Goal: Task Accomplishment & Management: Complete application form

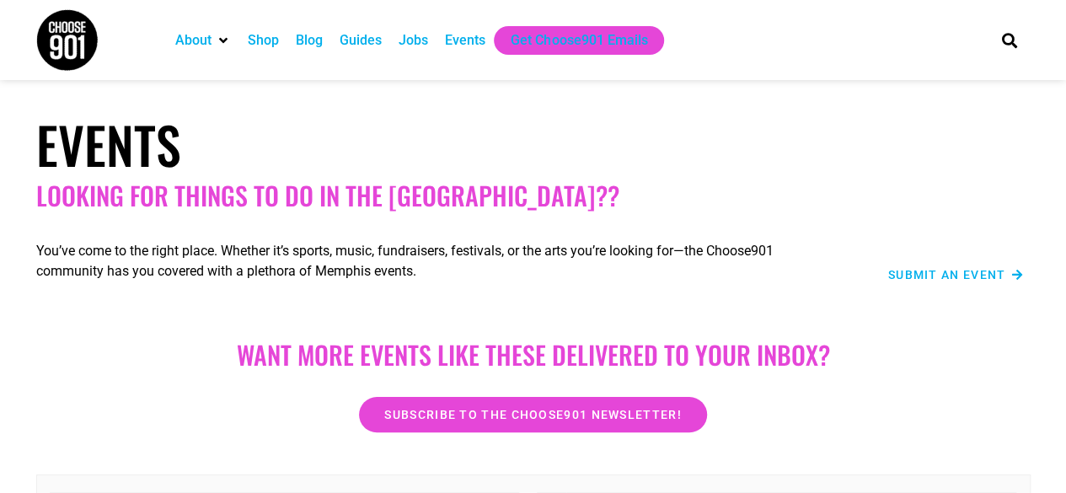
click at [922, 272] on span "Submit an Event" at bounding box center [947, 275] width 118 height 12
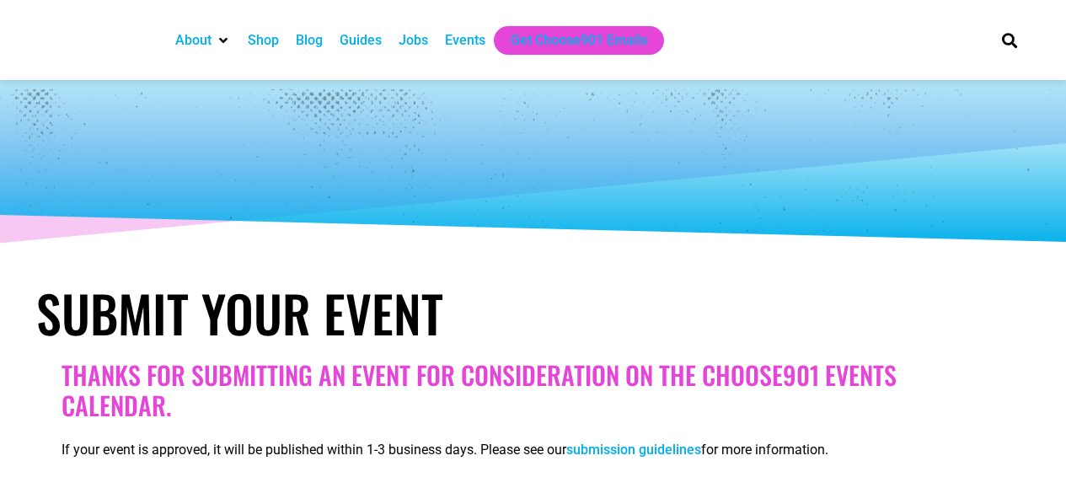
select select
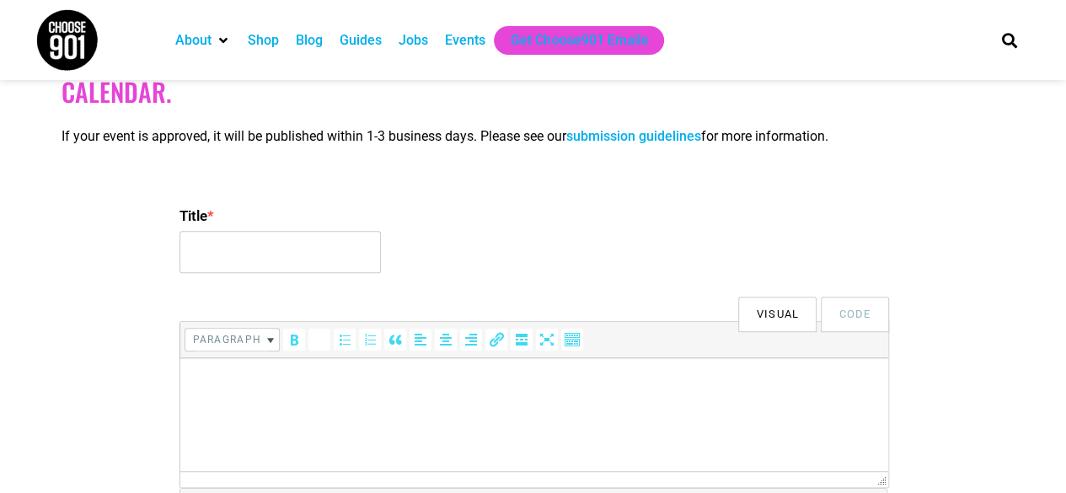
scroll to position [315, 0]
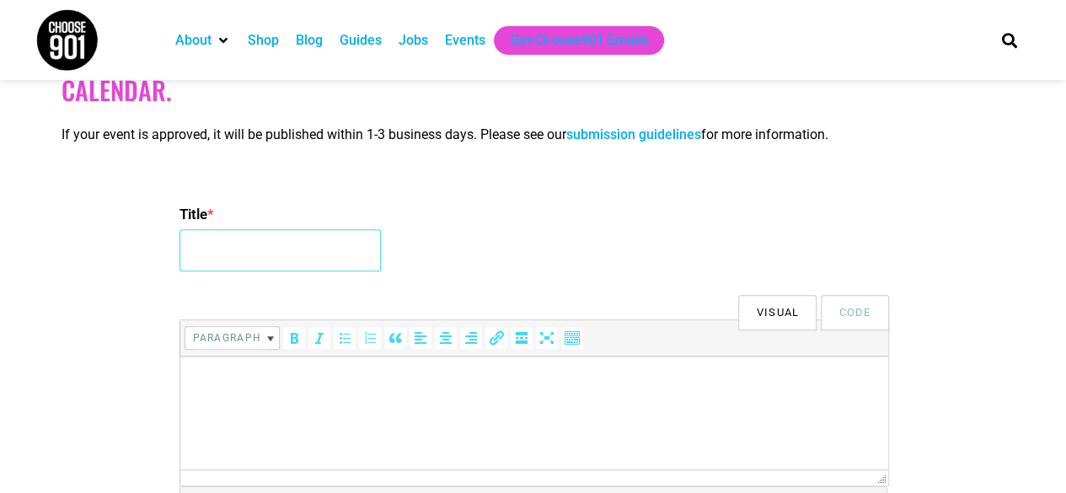
click at [235, 241] on input "Title *" at bounding box center [279, 250] width 201 height 42
click at [355, 244] on input "Girls on the Run Fall 2024 5K and Celebration!" at bounding box center [279, 250] width 201 height 42
click at [368, 252] on input "Girls on the Run Fall 2024 5K and Celebration!" at bounding box center [279, 250] width 201 height 42
drag, startPoint x: 368, startPoint y: 252, endPoint x: 403, endPoint y: 257, distance: 34.9
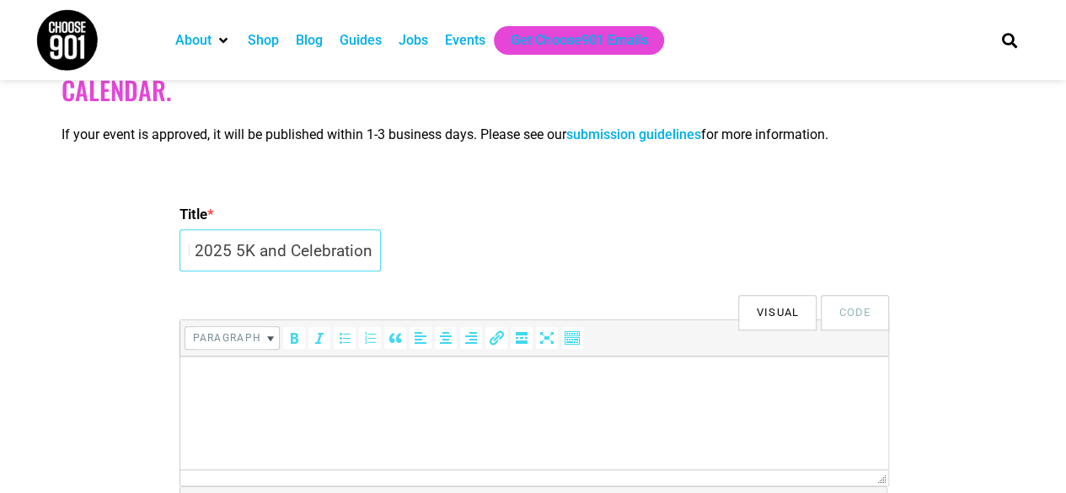
click at [403, 257] on div "Title * Girls on the Run Fall 2025 5K and Celebration!" at bounding box center [533, 239] width 708 height 81
click at [271, 257] on input "Girls on the Run Fall 2025 5K and Celebration!" at bounding box center [279, 250] width 201 height 42
click at [375, 258] on input "Girls on the Run Fall 2025 5K Celebration!" at bounding box center [279, 250] width 201 height 42
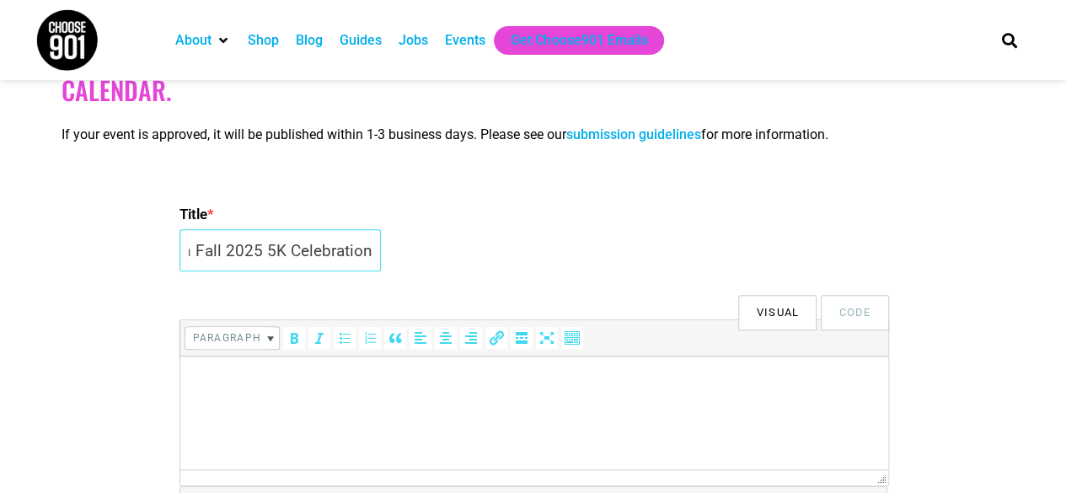
scroll to position [0, 106]
type input "Girls on the Run Fall 2025 5K Celebration"
click at [266, 404] on html at bounding box center [533, 379] width 708 height 47
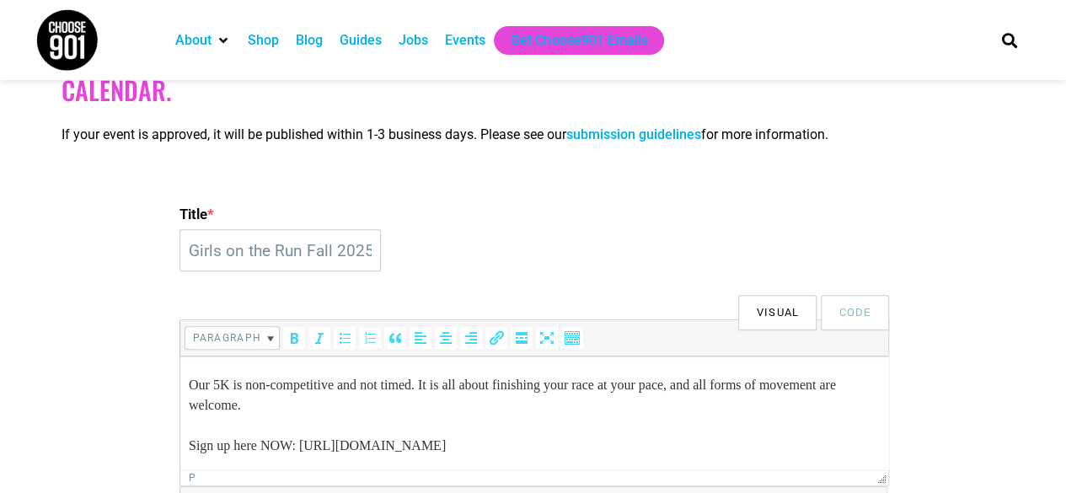
scroll to position [238, 0]
drag, startPoint x: 733, startPoint y: 455, endPoint x: 308, endPoint y: 439, distance: 425.0
click at [308, 439] on p "A GOTR 5K is a community event where all our [DEMOGRAPHIC_DATA] teams come toge…" at bounding box center [533, 304] width 691 height 303
drag, startPoint x: 307, startPoint y: 444, endPoint x: 739, endPoint y: 451, distance: 432.3
click at [739, 451] on p "A GOTR 5K is a community event where all our [DEMOGRAPHIC_DATA] teams come toge…" at bounding box center [533, 304] width 691 height 303
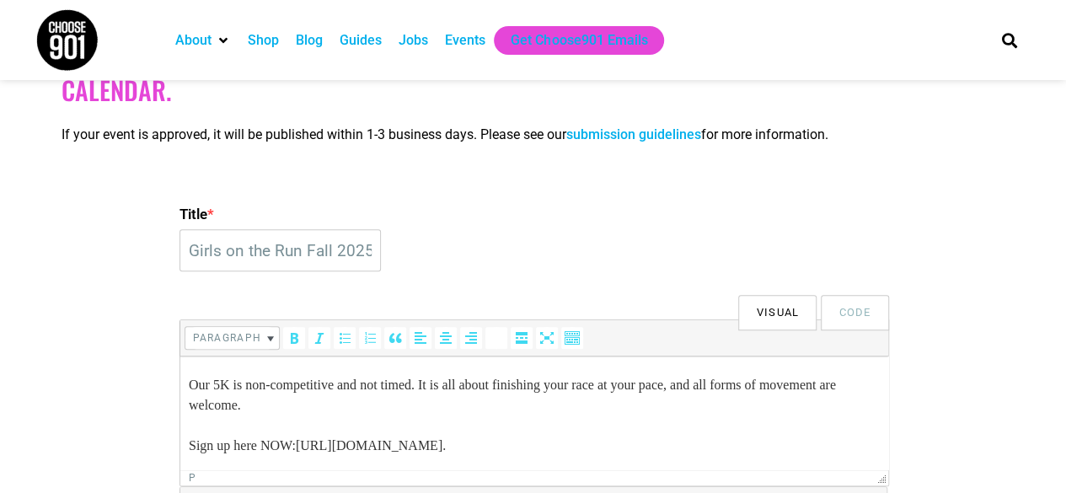
click at [499, 329] on icon "Insert/edit link (Ctrl+K)" at bounding box center [496, 337] width 17 height 17
type input "[URL][DOMAIN_NAME]"
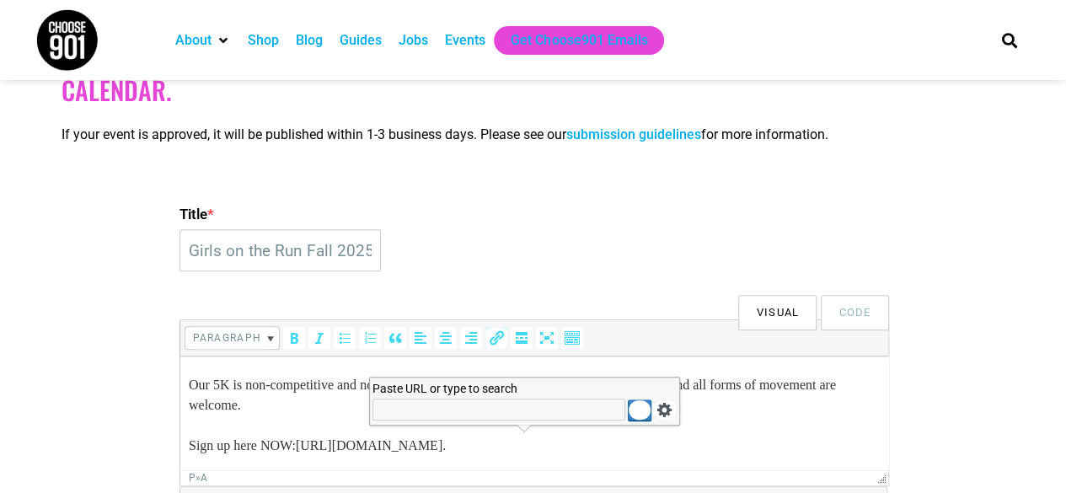
scroll to position [0, 0]
click at [789, 400] on p "A GOTR 5K is a community event where all our [DEMOGRAPHIC_DATA] teams come toge…" at bounding box center [533, 304] width 691 height 303
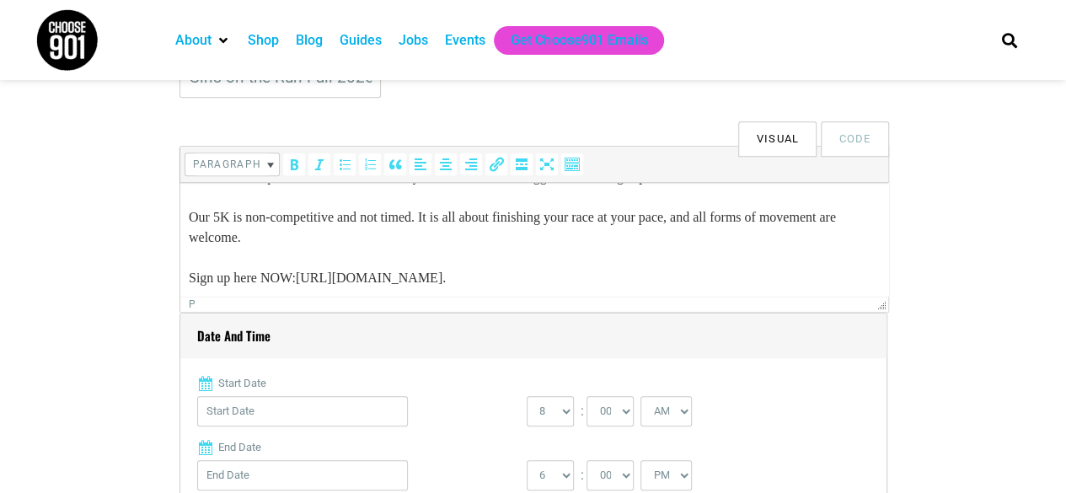
scroll to position [238, 0]
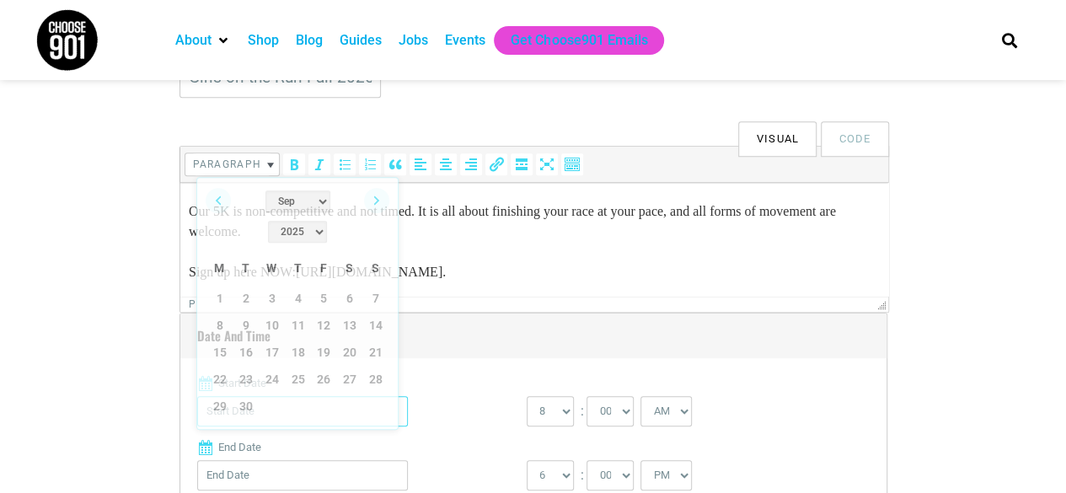
click at [214, 417] on input "Start Date" at bounding box center [302, 411] width 211 height 30
click at [383, 201] on link "Next" at bounding box center [376, 200] width 25 height 25
click at [374, 313] on link "9" at bounding box center [375, 325] width 25 height 25
type input "[DATE]"
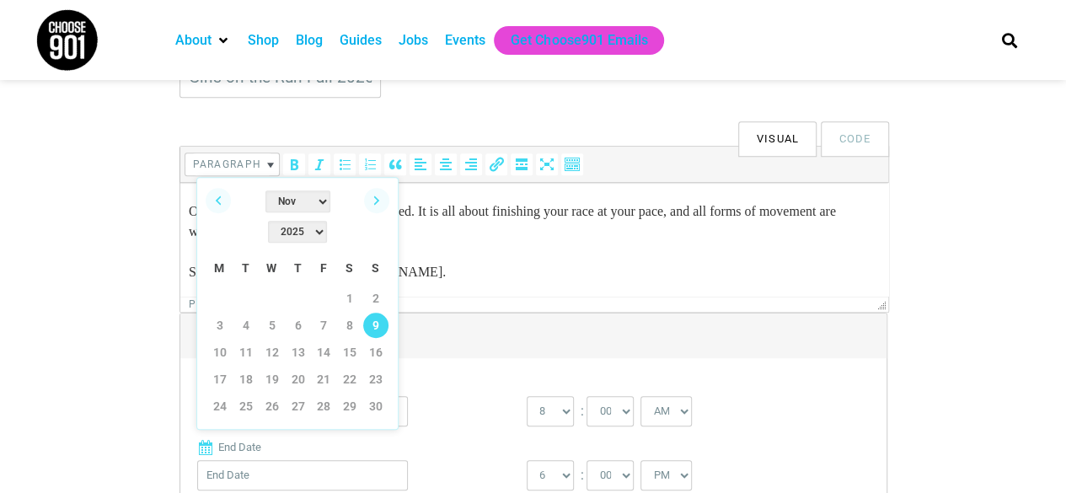
type input "[DATE]"
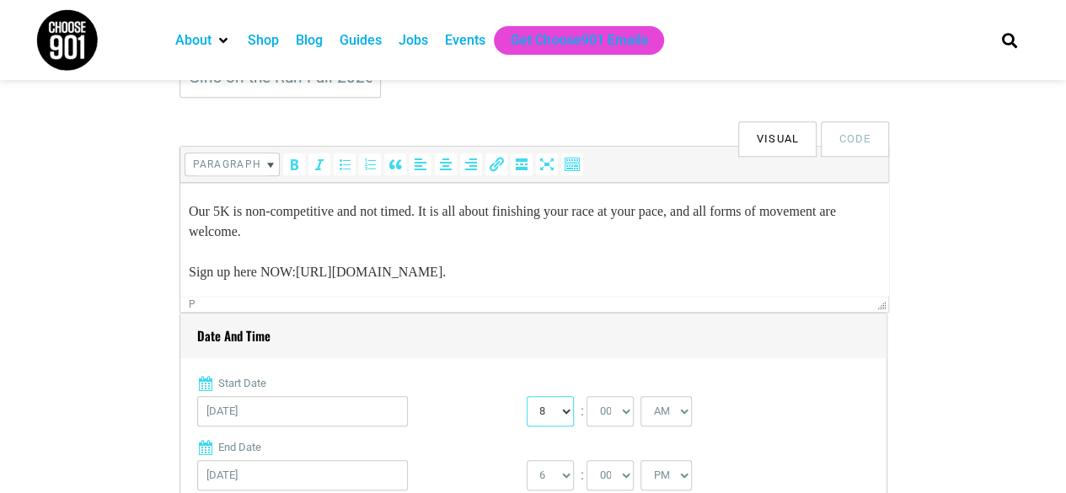
click at [556, 404] on select "0 1 2 3 4 5 6 7 8 9 10 11 12" at bounding box center [550, 411] width 47 height 30
select select "2"
click at [527, 396] on select "0 1 2 3 4 5 6 7 8 9 10 11 12" at bounding box center [550, 411] width 47 height 30
click at [672, 424] on select "AM PM" at bounding box center [665, 411] width 51 height 30
select select "PM"
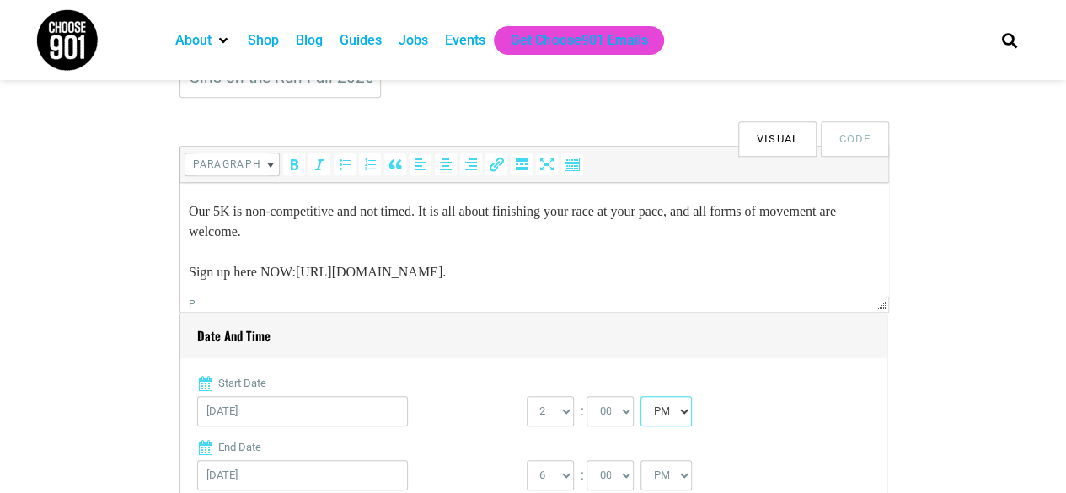
click at [640, 396] on select "AM PM" at bounding box center [665, 411] width 51 height 30
click at [552, 473] on select "1 2 3 4 5 6 7 8 9 10 11 12" at bounding box center [550, 475] width 47 height 30
select select "3"
click at [527, 460] on select "1 2 3 4 5 6 7 8 9 10 11 12" at bounding box center [550, 475] width 47 height 30
click at [614, 479] on select "00 05 10 15 20 25 30 35 40 45 50 55" at bounding box center [610, 475] width 47 height 30
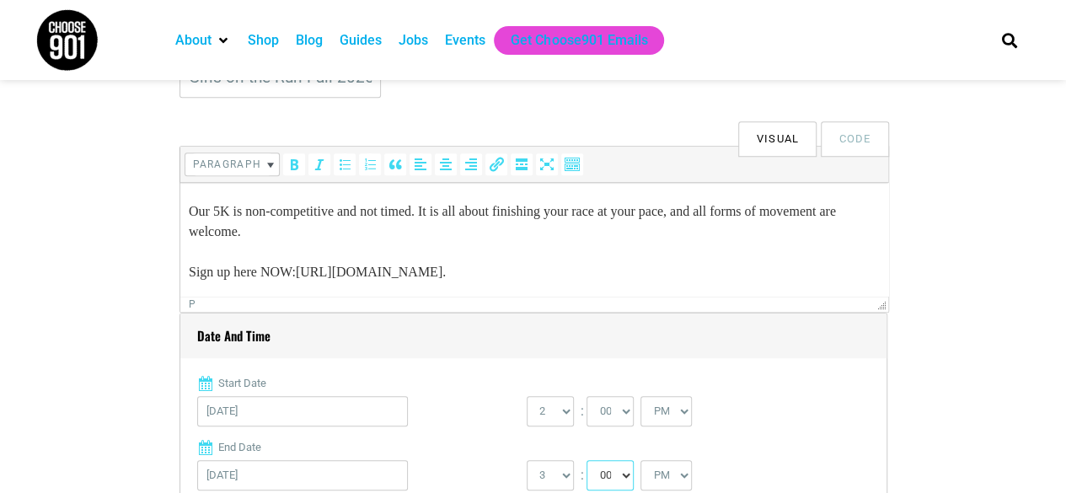
select select "30"
click at [587, 460] on select "00 05 10 15 20 25 30 35 40 45 50 55" at bounding box center [610, 475] width 47 height 30
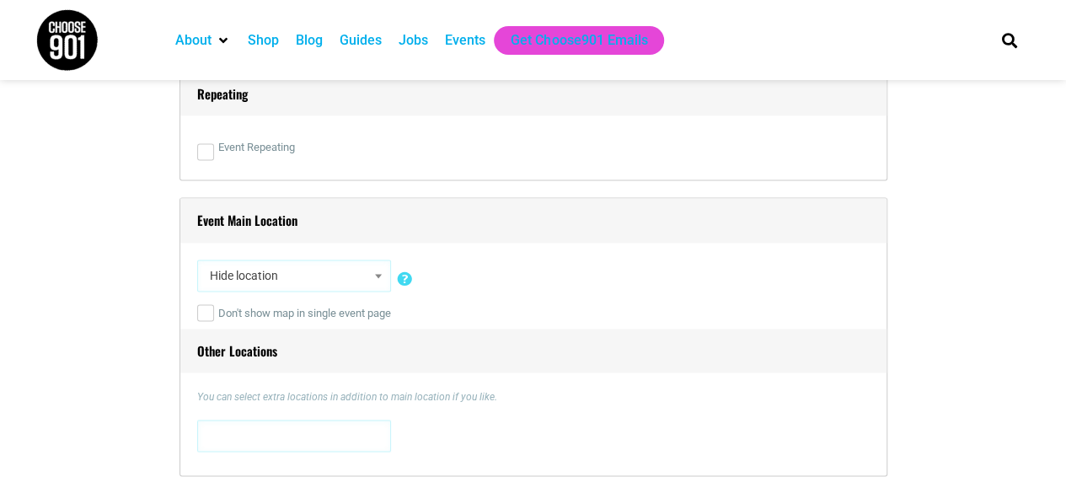
scroll to position [1087, 0]
click at [292, 271] on span "Hide location" at bounding box center [294, 275] width 182 height 30
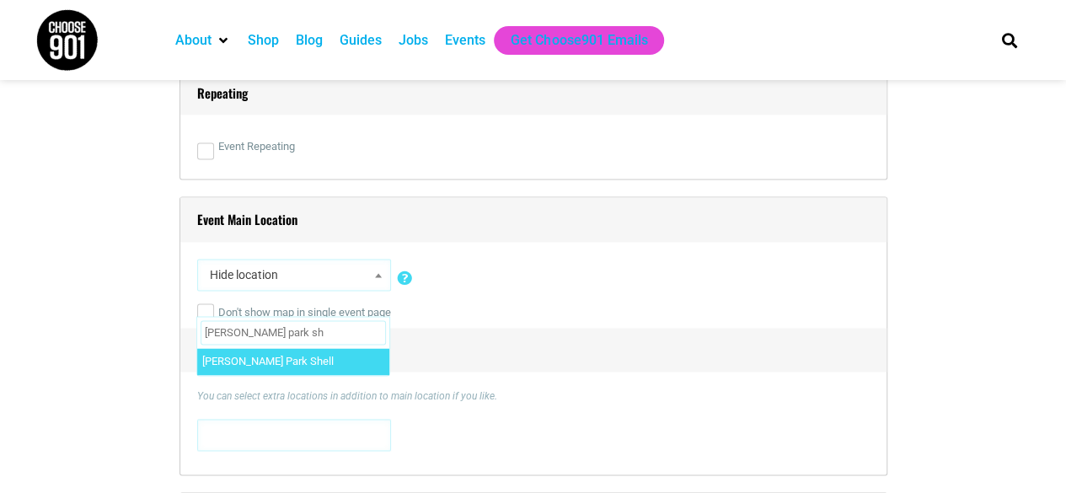
type input "[PERSON_NAME] park sh"
select select "1673"
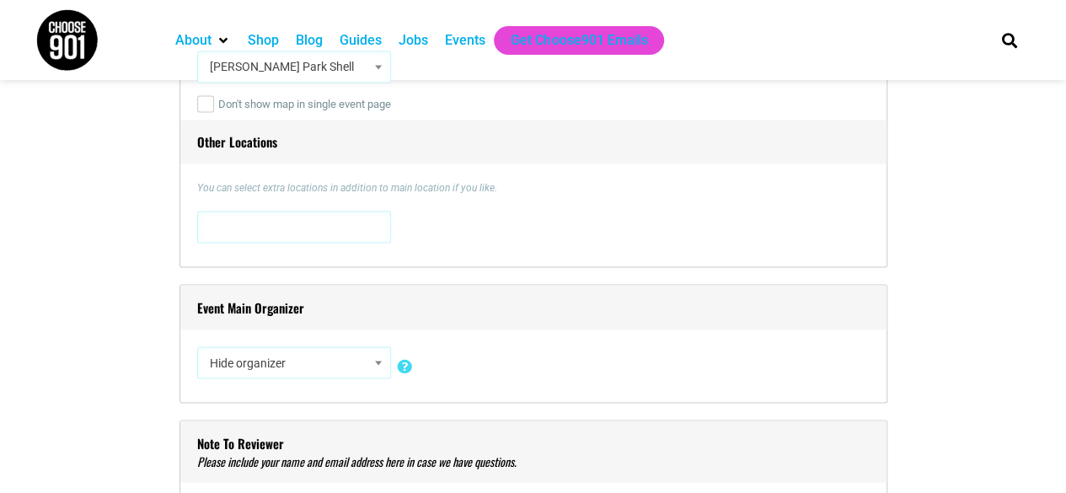
scroll to position [1299, 0]
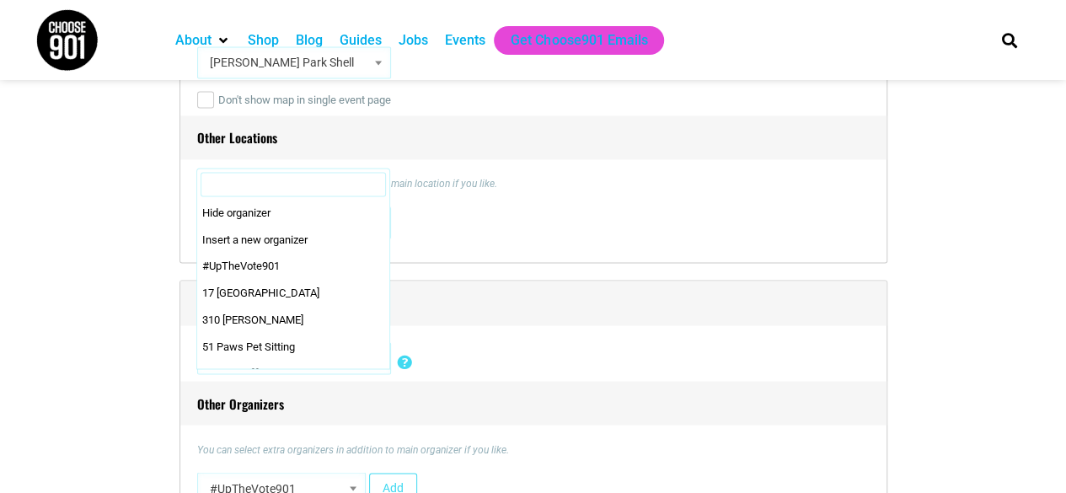
select select "2114"
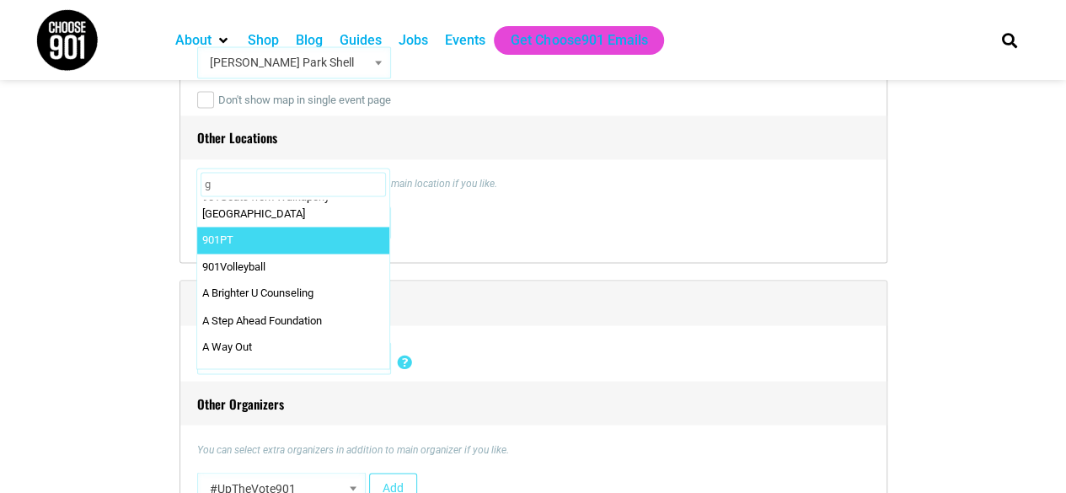
scroll to position [0, 0]
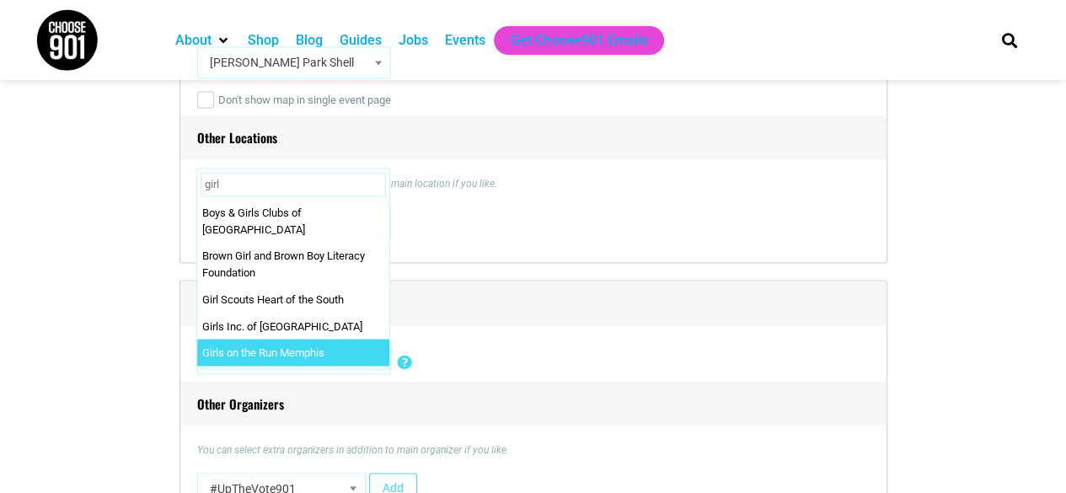
type input "girl"
select select "3698"
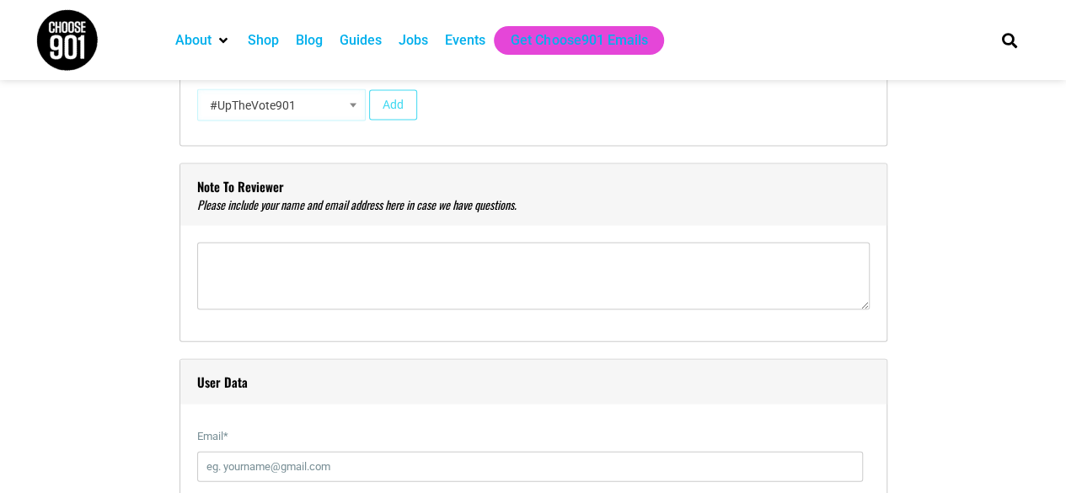
scroll to position [1701, 0]
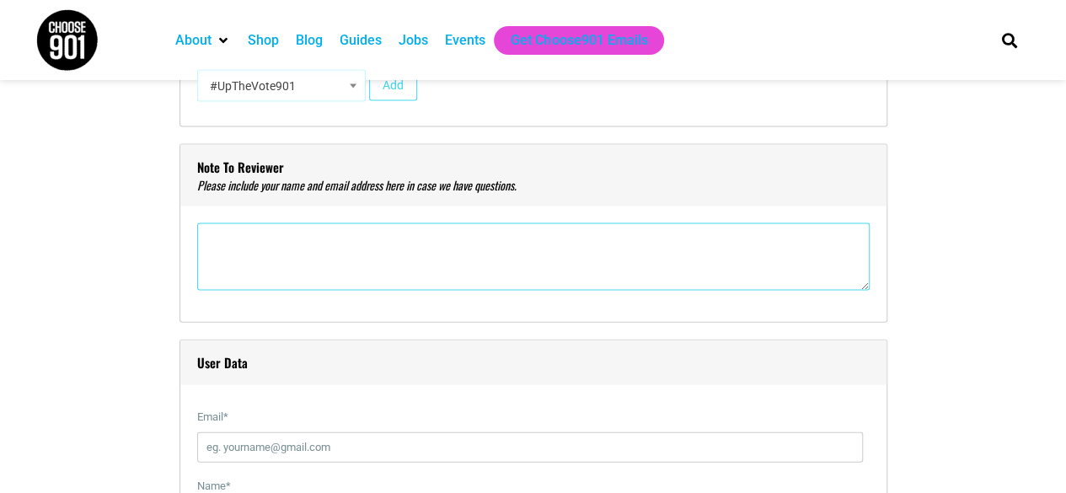
click at [448, 252] on textarea"] at bounding box center [533, 256] width 672 height 67
drag, startPoint x: 435, startPoint y: 259, endPoint x: 201, endPoint y: 274, distance: 234.8
click at [201, 274] on textarea"] "[PERSON_NAME] [EMAIL_ADDRESS][PERSON_NAME][DOMAIN_NAME]" at bounding box center [533, 256] width 672 height 67
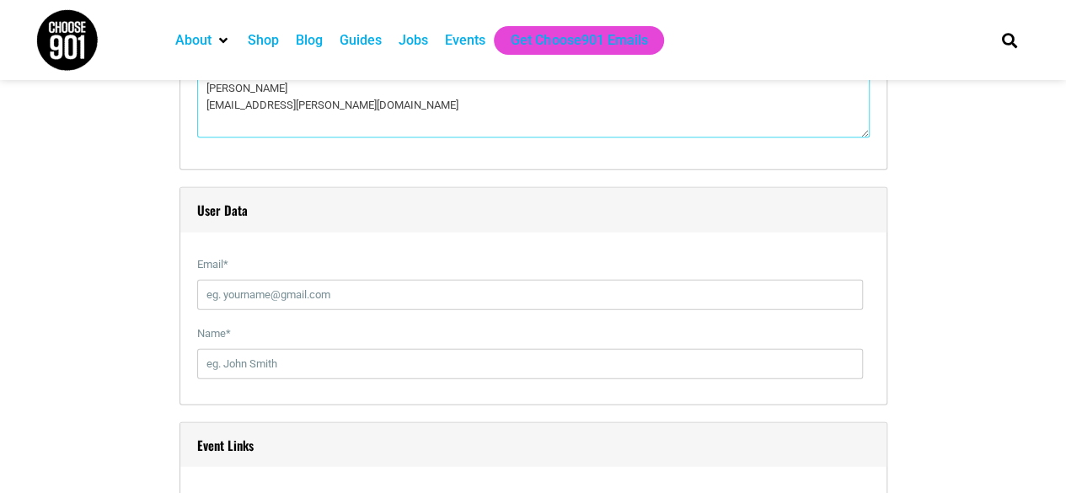
scroll to position [1855, 0]
type textarea"] "[PERSON_NAME] [EMAIL_ADDRESS][PERSON_NAME][DOMAIN_NAME]"
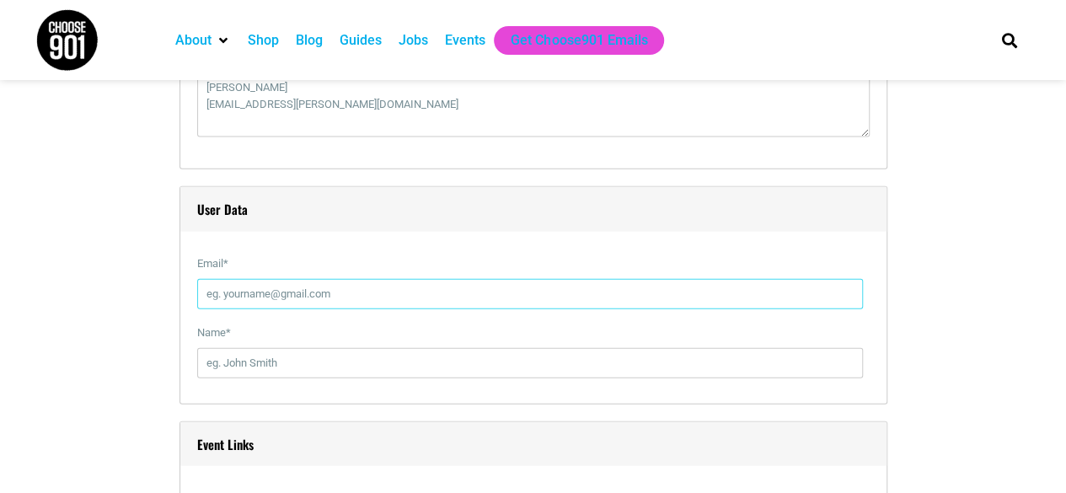
click at [213, 289] on input "Email *" at bounding box center [530, 294] width 666 height 30
paste input "[EMAIL_ADDRESS][PERSON_NAME][DOMAIN_NAME]"
type input "[EMAIL_ADDRESS][PERSON_NAME][DOMAIN_NAME]"
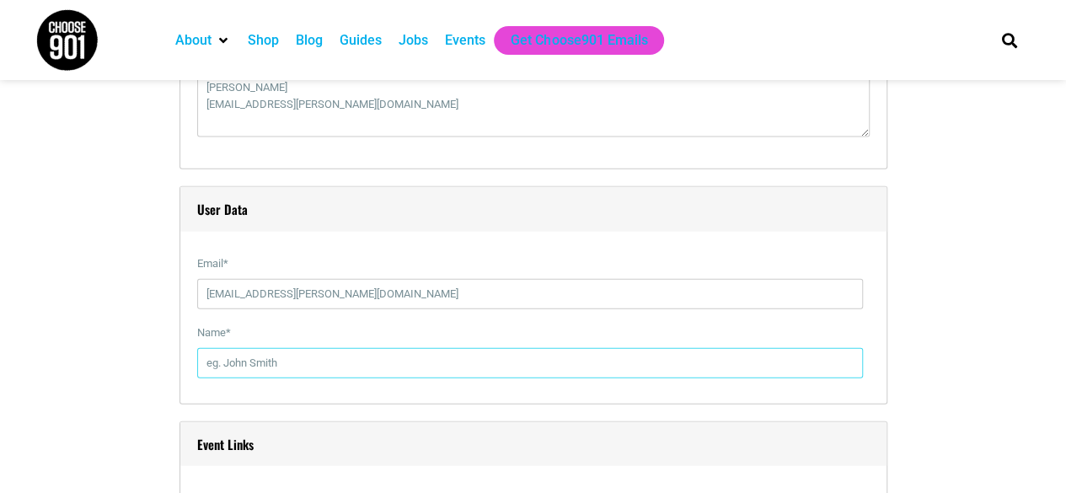
click at [280, 360] on input "Name *" at bounding box center [530, 363] width 666 height 30
type input "[PERSON_NAME]"
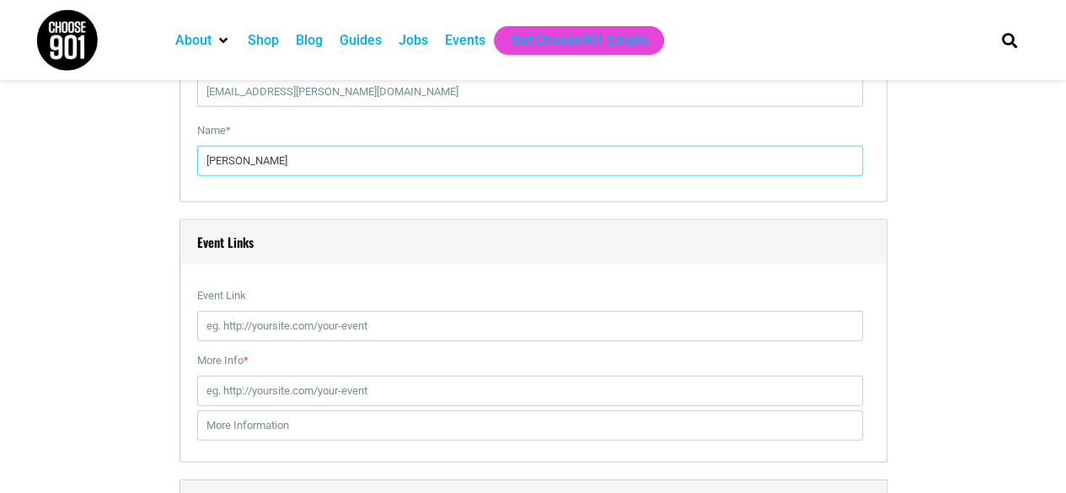
scroll to position [2062, 0]
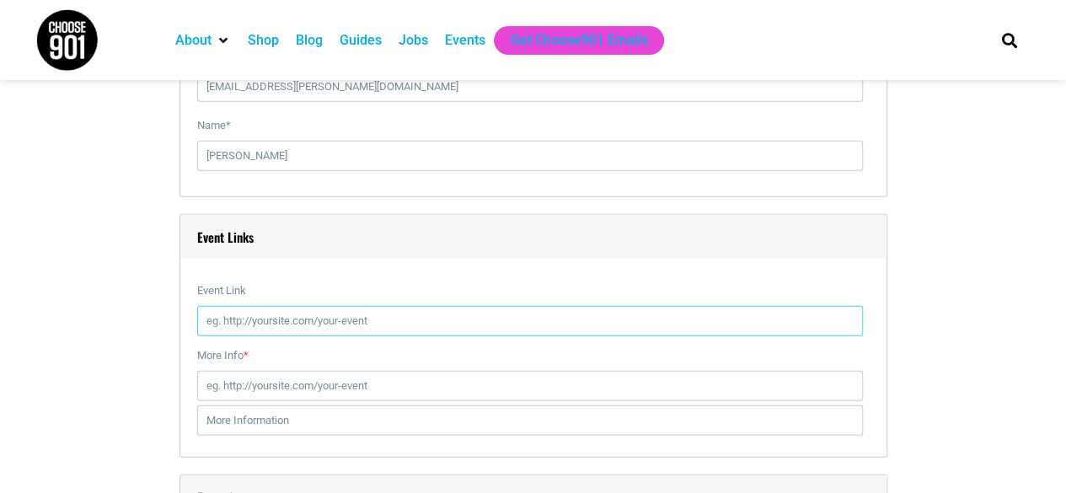
click at [303, 334] on div "Event Link If you fill it, it will replace the default event page link. Insert …" at bounding box center [533, 308] width 672 height 65
paste input "[URL][DOMAIN_NAME]"
type input "[URL][DOMAIN_NAME]"
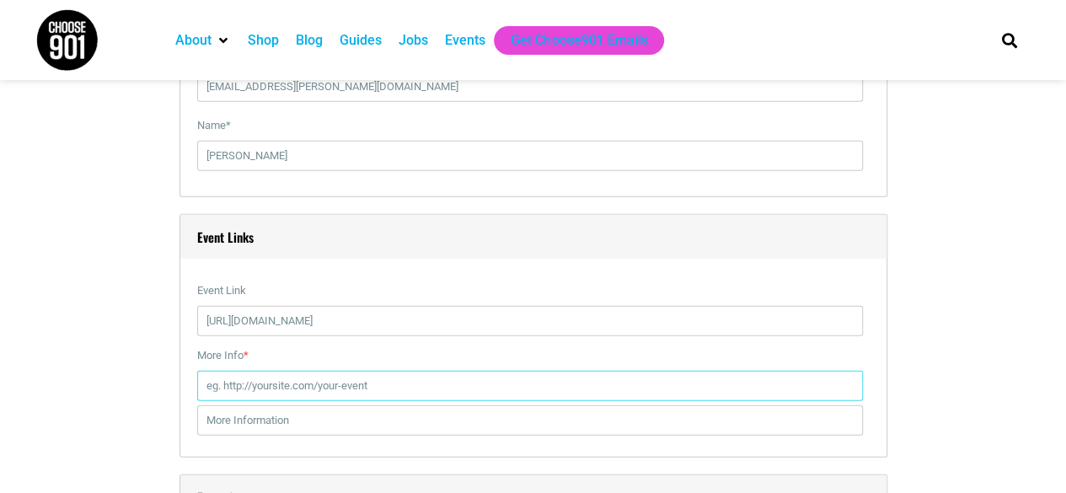
click at [312, 386] on input "More Info *" at bounding box center [530, 386] width 666 height 30
paste input "[URL][DOMAIN_NAME]"
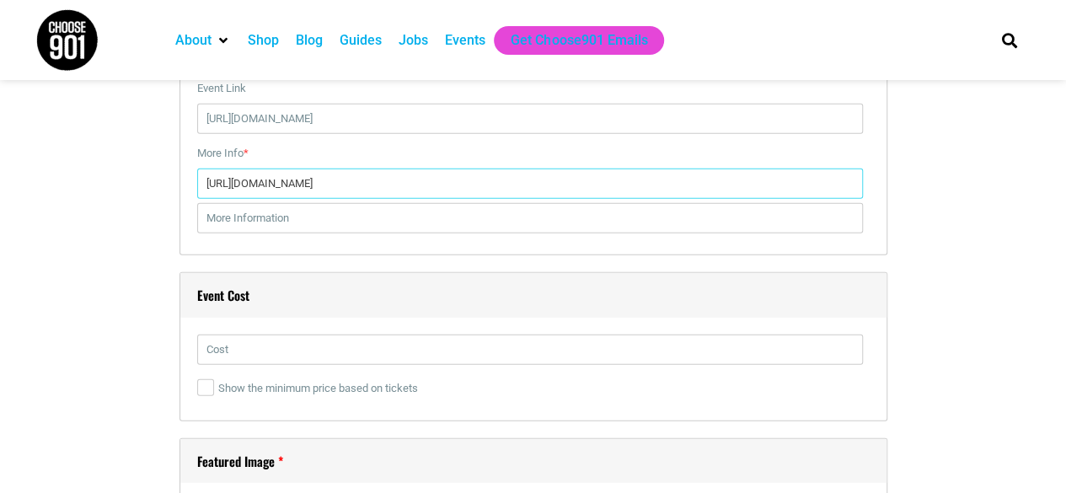
scroll to position [2265, 0]
type input "[URL][DOMAIN_NAME]"
click at [230, 383] on label "Show the minimum price based on tickets" at bounding box center [530, 387] width 666 height 30
click at [214, 383] on input "Show the minimum price based on tickets" at bounding box center [205, 386] width 17 height 17
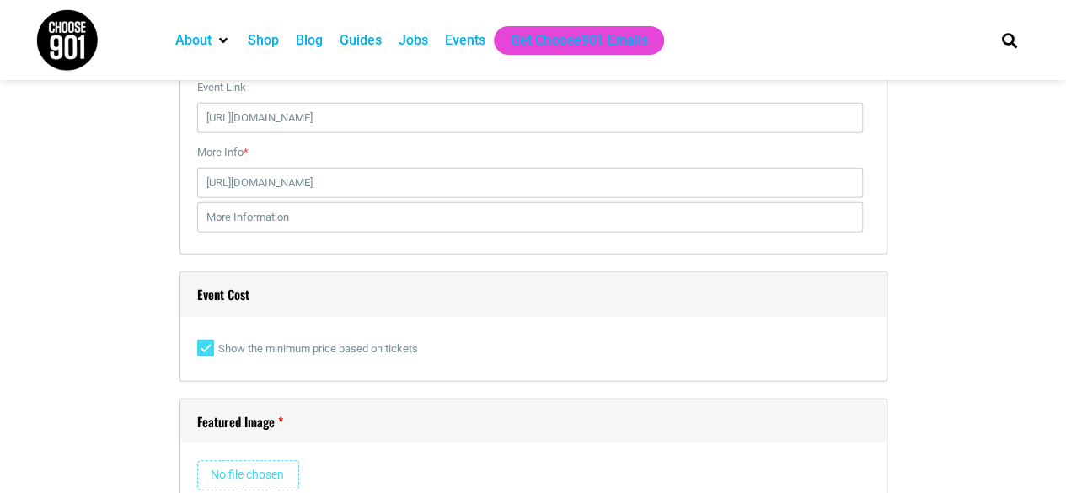
click at [249, 347] on label "Show the minimum price based on tickets" at bounding box center [530, 349] width 666 height 30
click at [214, 347] on input "Show the minimum price based on tickets" at bounding box center [205, 348] width 17 height 17
checkbox input "false"
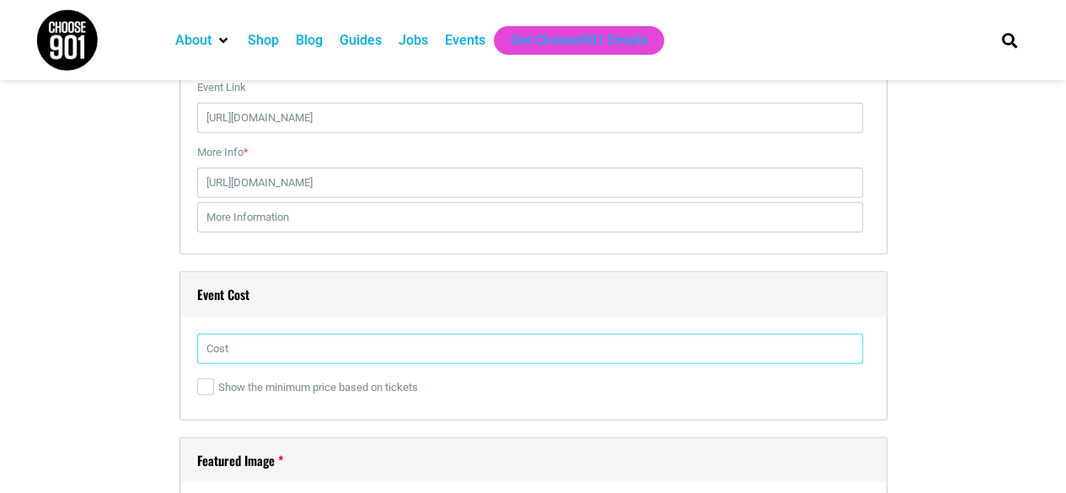
click at [249, 347] on input "text" at bounding box center [530, 349] width 666 height 30
drag, startPoint x: 262, startPoint y: 340, endPoint x: 194, endPoint y: 336, distance: 68.3
click at [194, 336] on div "Event Cost 15-25 Show the minimum price based on tickets" at bounding box center [533, 345] width 708 height 149
type input "$15 - $25"
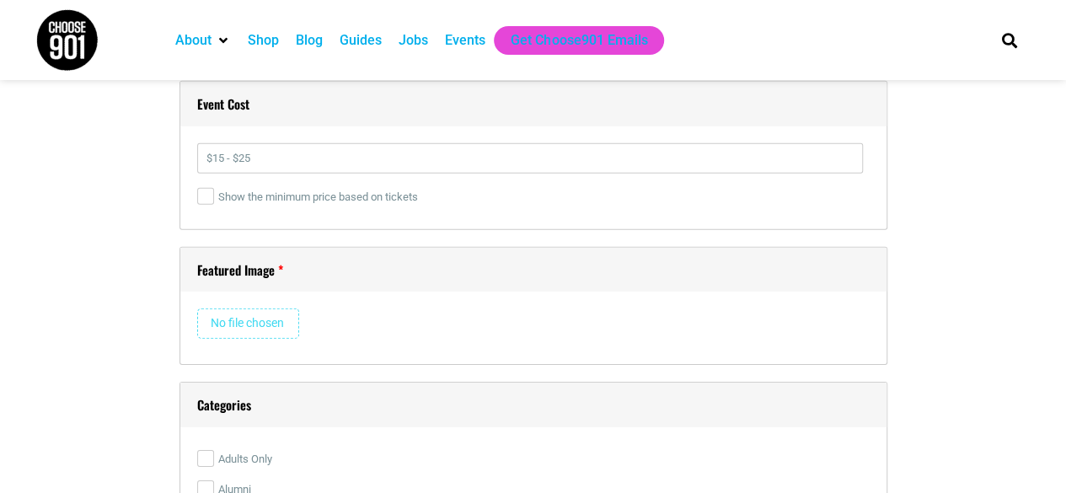
scroll to position [2456, 0]
click at [266, 321] on input "file" at bounding box center [248, 323] width 102 height 30
type input "C:\fakepath\Community Partners (7).png"
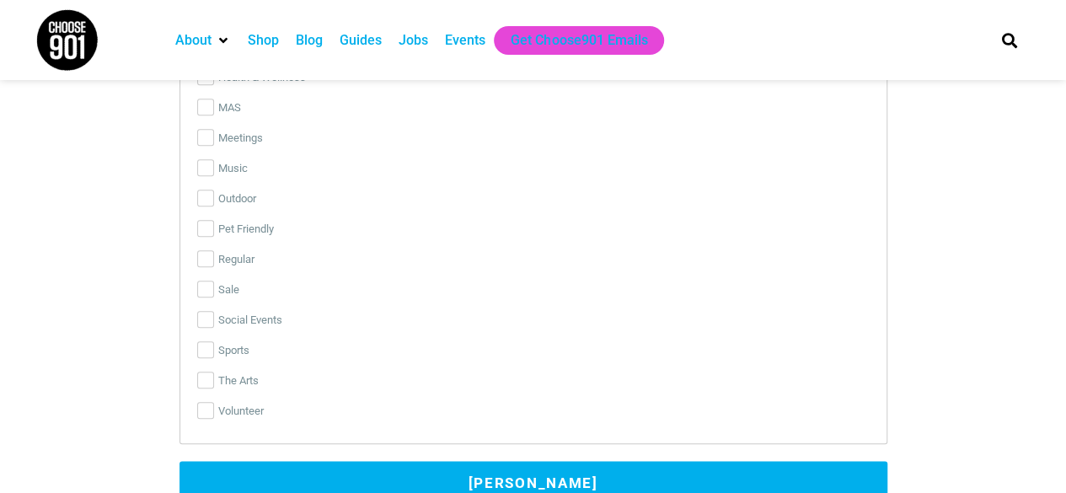
scroll to position [3941, 0]
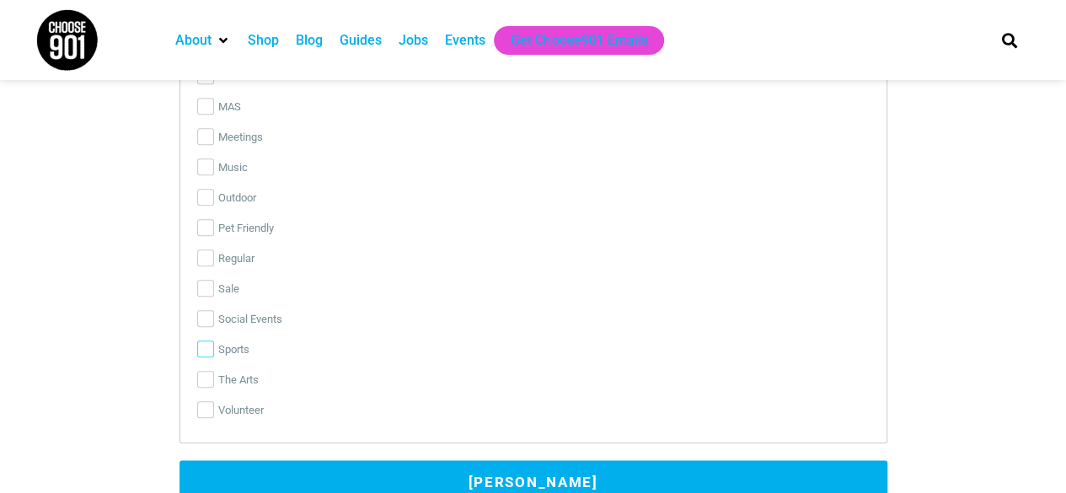
click at [204, 342] on input "Sports" at bounding box center [205, 348] width 17 height 17
checkbox input "true"
click at [205, 193] on input "Outdoor" at bounding box center [205, 197] width 17 height 17
checkbox input "true"
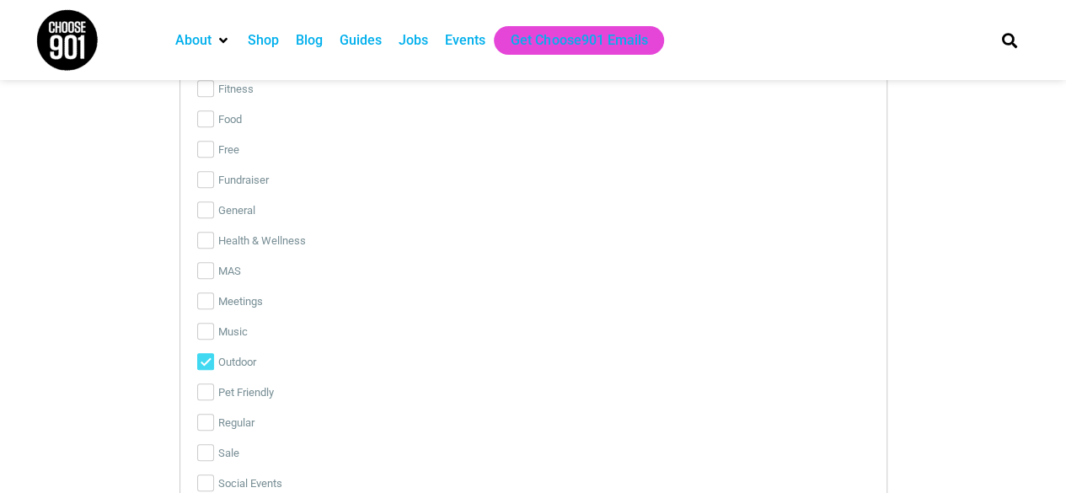
scroll to position [3776, 0]
click at [205, 238] on input "Health & Wellness" at bounding box center [205, 241] width 17 height 17
checkbox input "true"
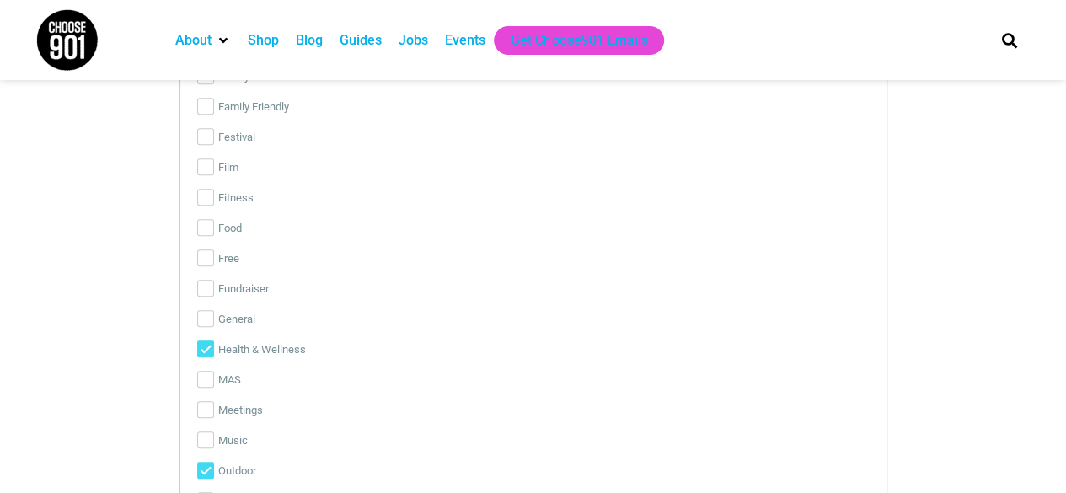
scroll to position [3648, 0]
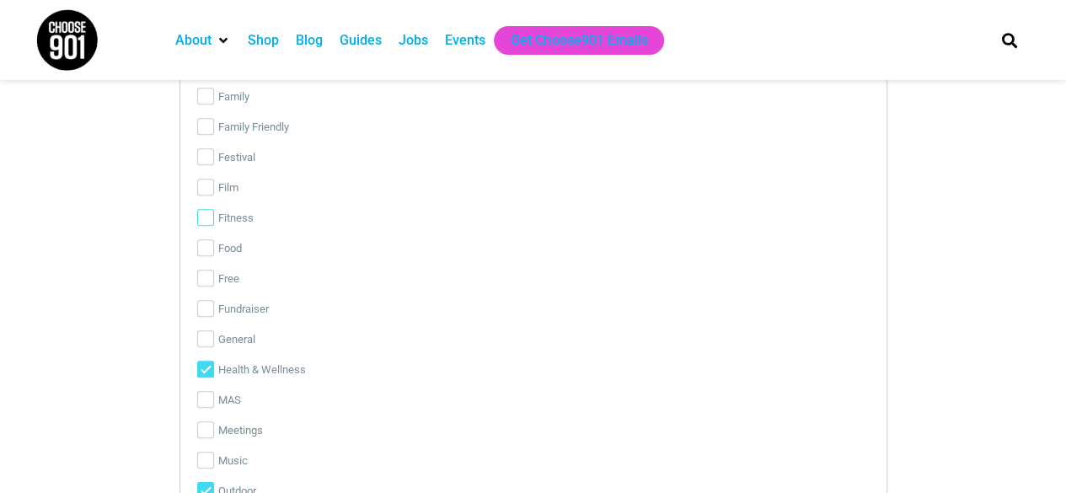
click at [209, 212] on input "Fitness" at bounding box center [205, 217] width 17 height 17
checkbox input "true"
click at [211, 177] on input "Family Friendly" at bounding box center [205, 185] width 17 height 17
checkbox input "true"
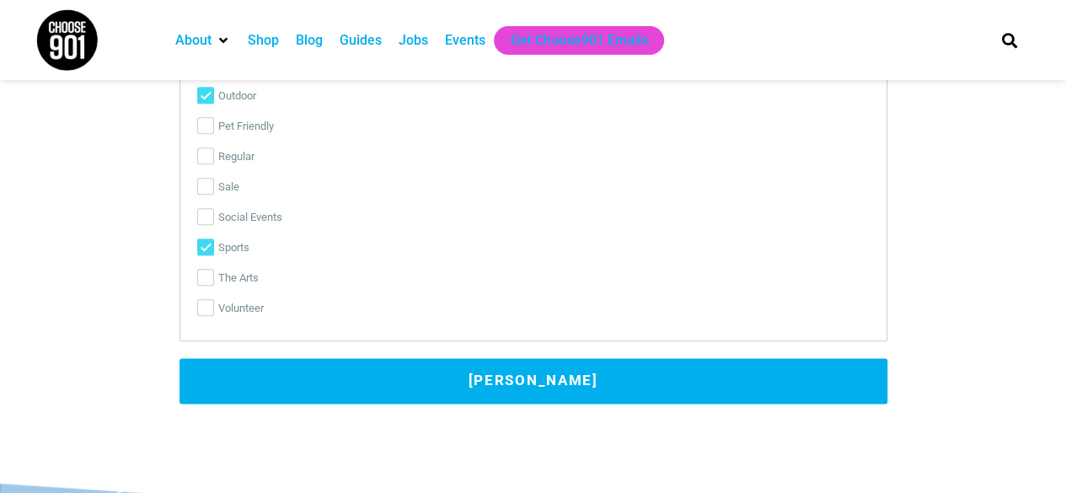
scroll to position [4047, 0]
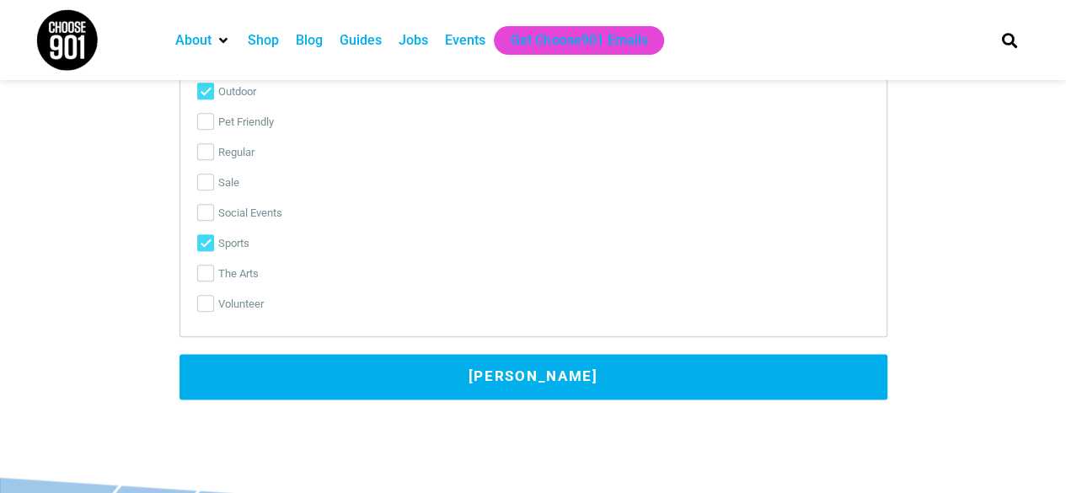
click at [492, 377] on button "[PERSON_NAME]" at bounding box center [533, 377] width 708 height 46
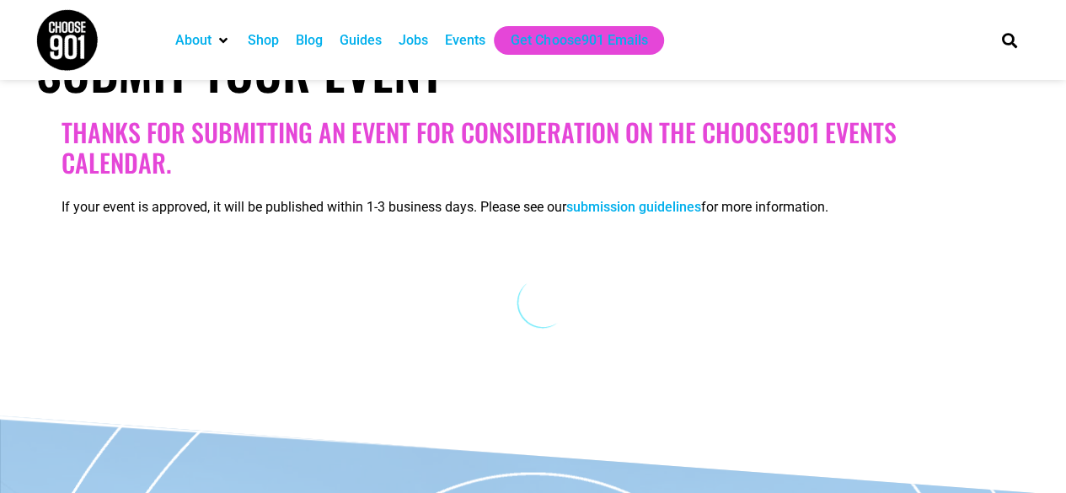
scroll to position [261, 0]
